Goal: Check status: Check status

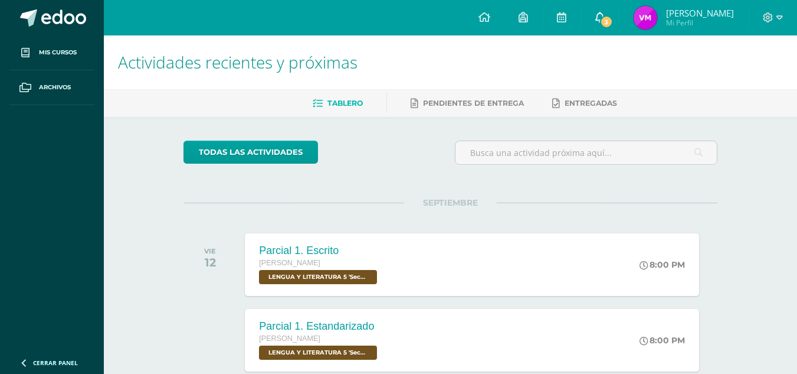
click at [619, 18] on link "3" at bounding box center [600, 17] width 38 height 35
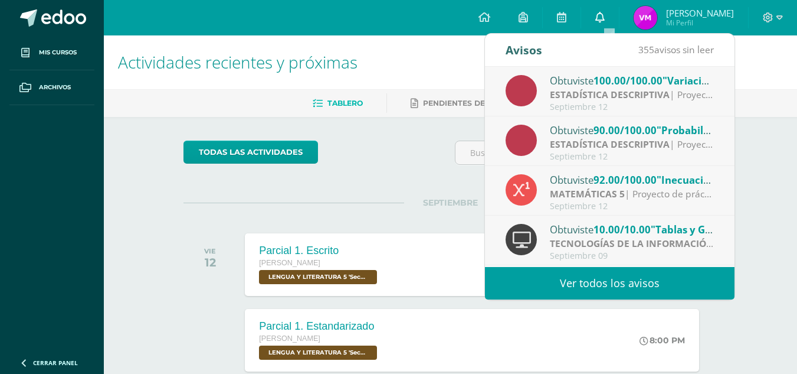
click at [613, 18] on link "0" at bounding box center [600, 17] width 38 height 35
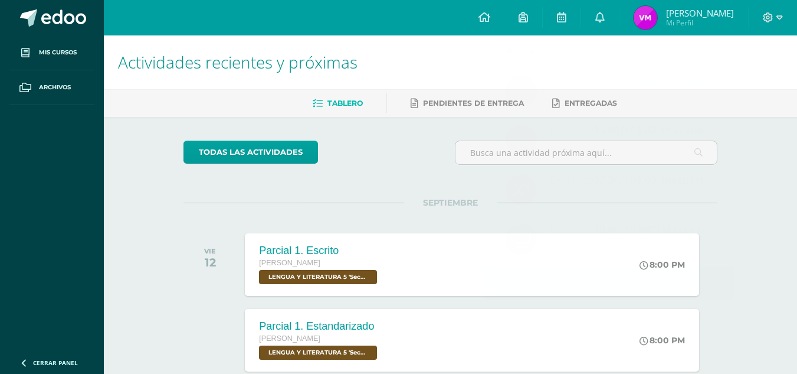
click at [669, 21] on span "Vicenta Sucely Mi Perfil" at bounding box center [684, 18] width 105 height 24
click at [645, 14] on img at bounding box center [646, 18] width 24 height 24
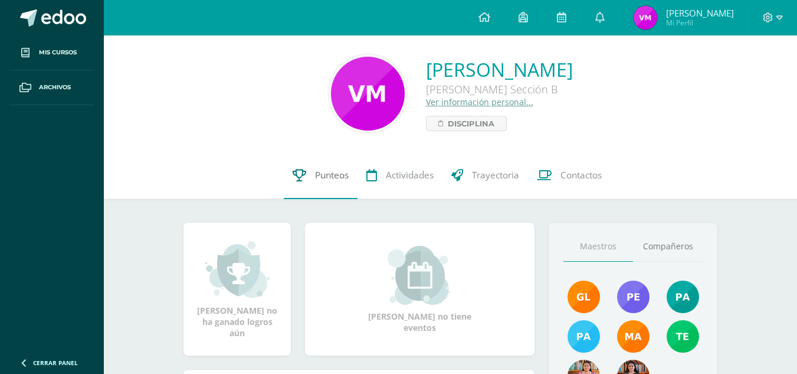
click at [316, 176] on span "Punteos" at bounding box center [332, 175] width 34 height 12
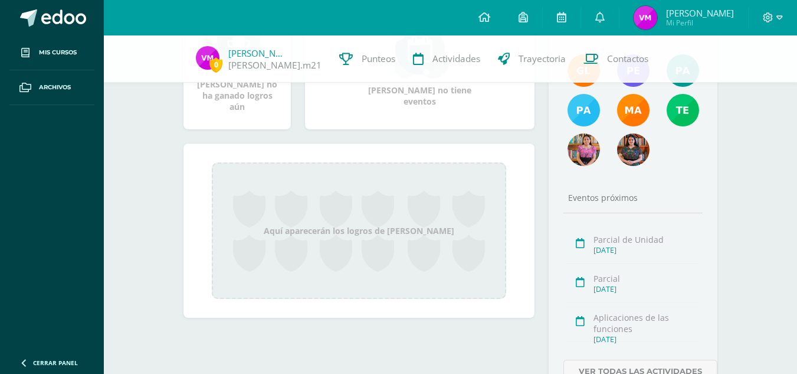
scroll to position [289, 0]
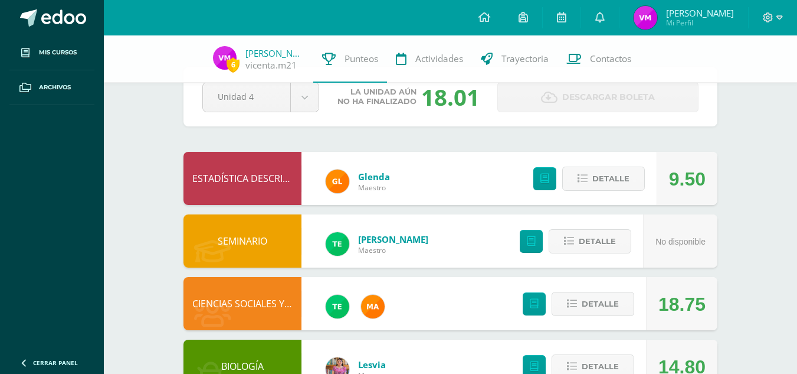
scroll to position [33, 0]
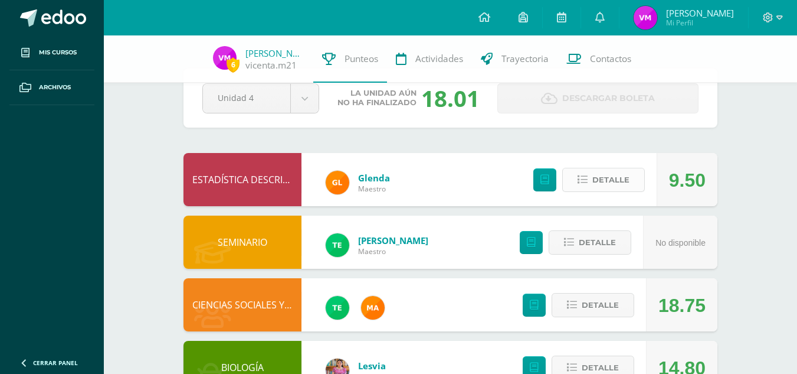
click at [611, 176] on span "Detalle" at bounding box center [611, 180] width 37 height 22
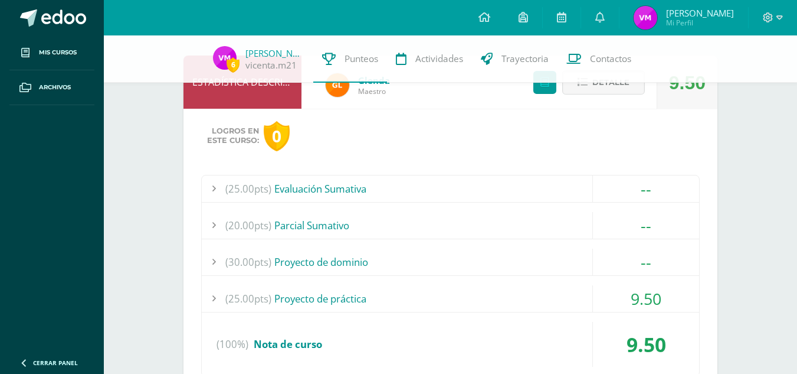
scroll to position [230, 0]
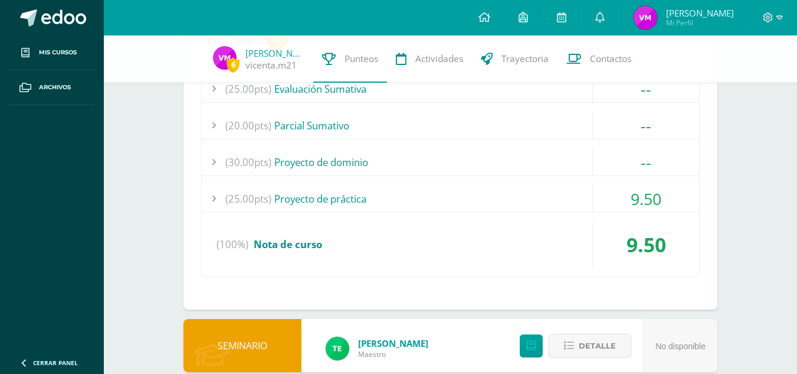
click at [628, 194] on div "9.50" at bounding box center [646, 198] width 106 height 27
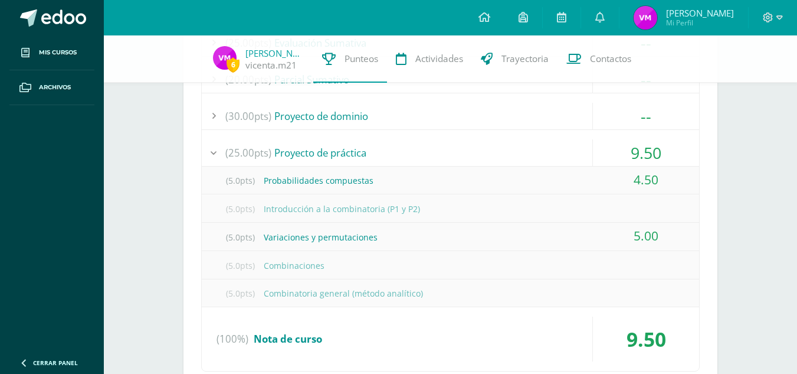
scroll to position [279, 0]
